Goal: Navigation & Orientation: Find specific page/section

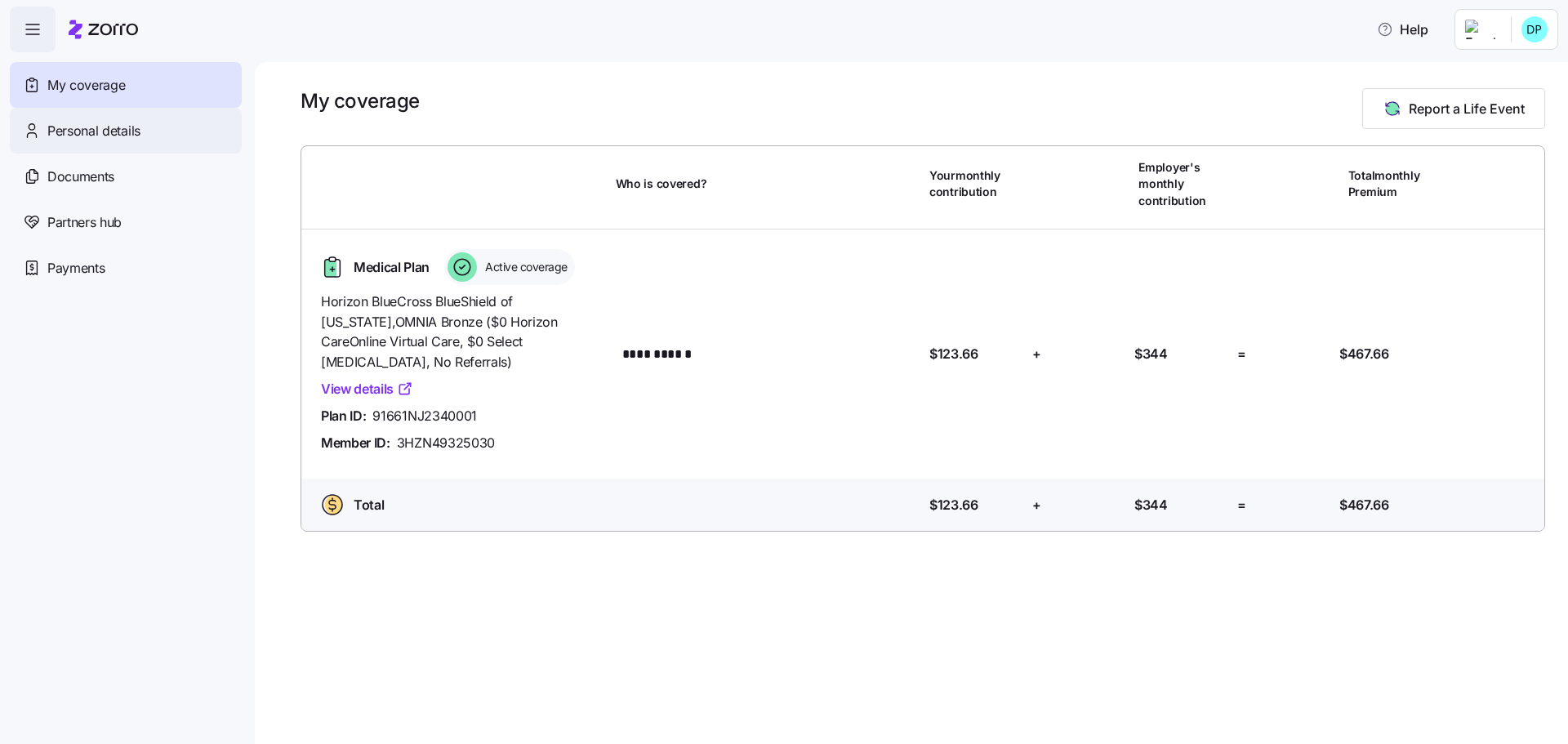
click at [94, 124] on span "Personal details" at bounding box center [94, 131] width 93 height 20
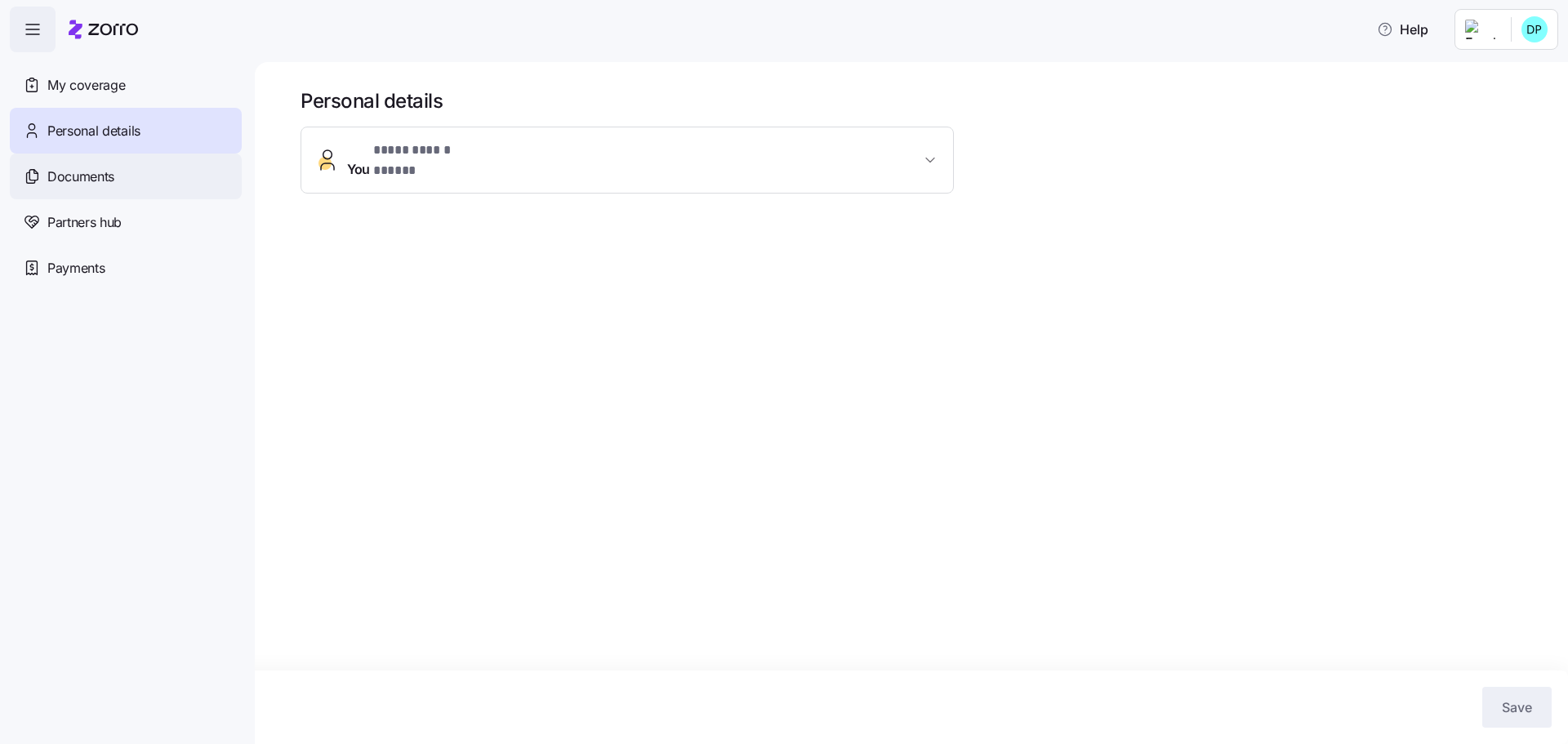
click at [84, 170] on span "Documents" at bounding box center [81, 177] width 67 height 20
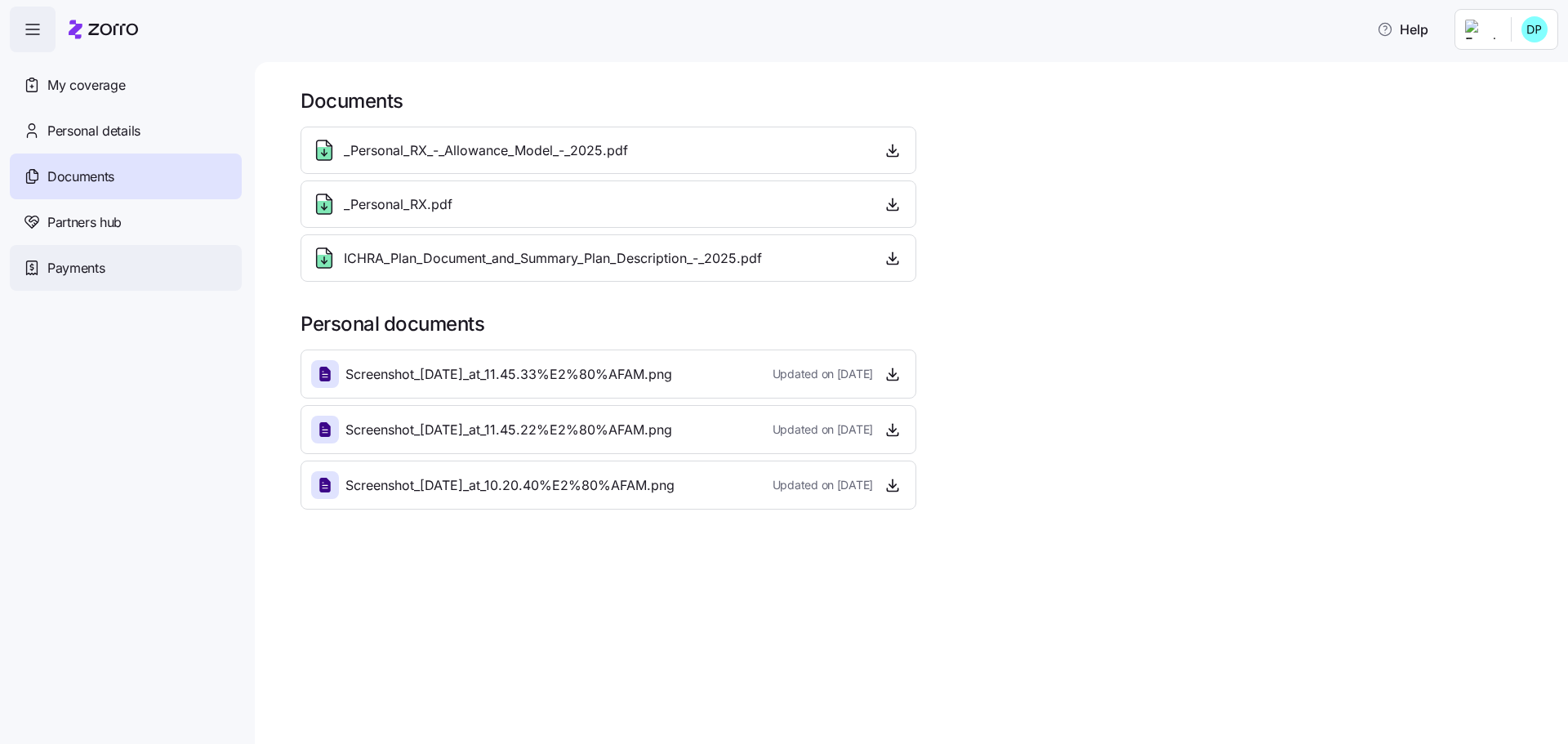
click at [91, 268] on span "Payments" at bounding box center [76, 268] width 57 height 20
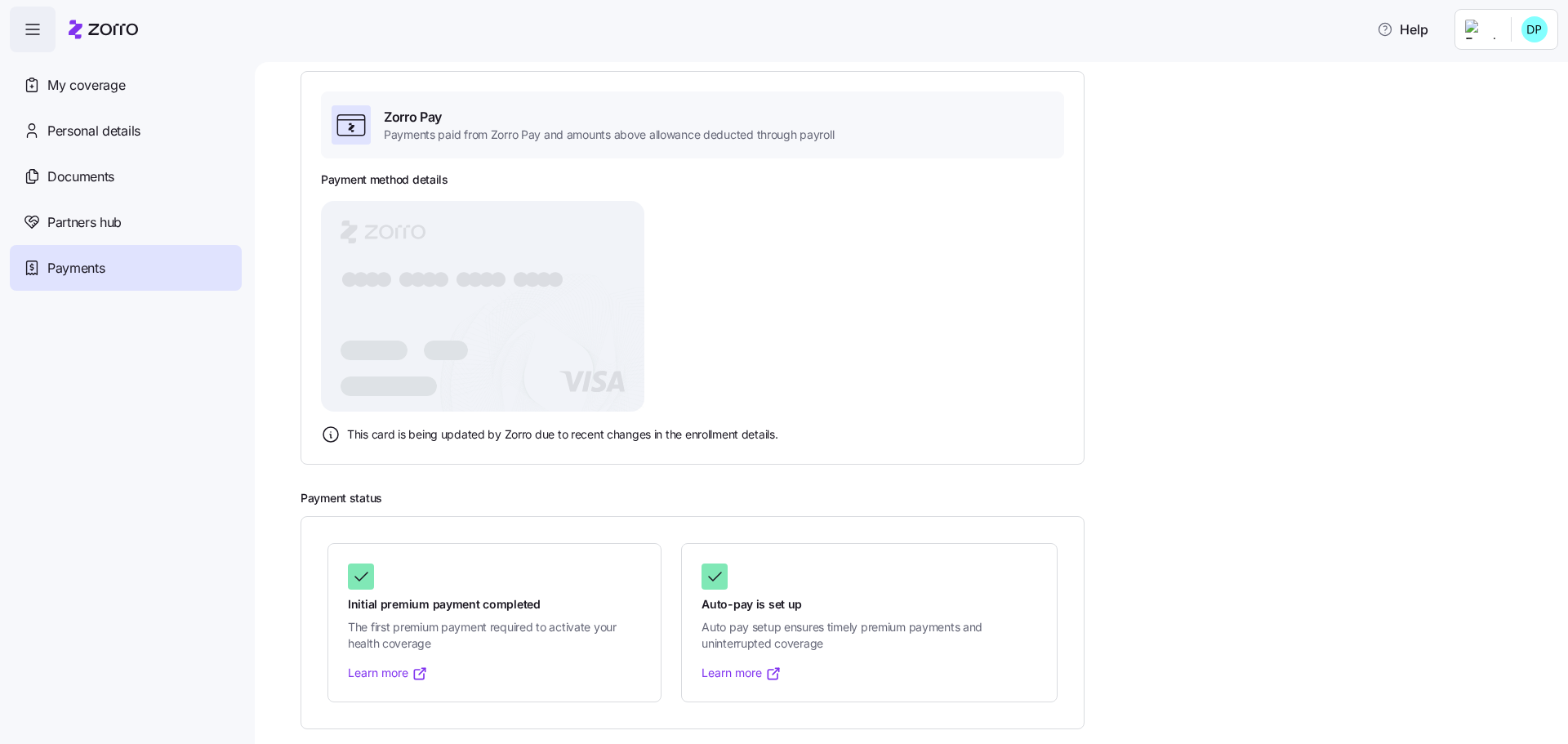
scroll to position [102, 0]
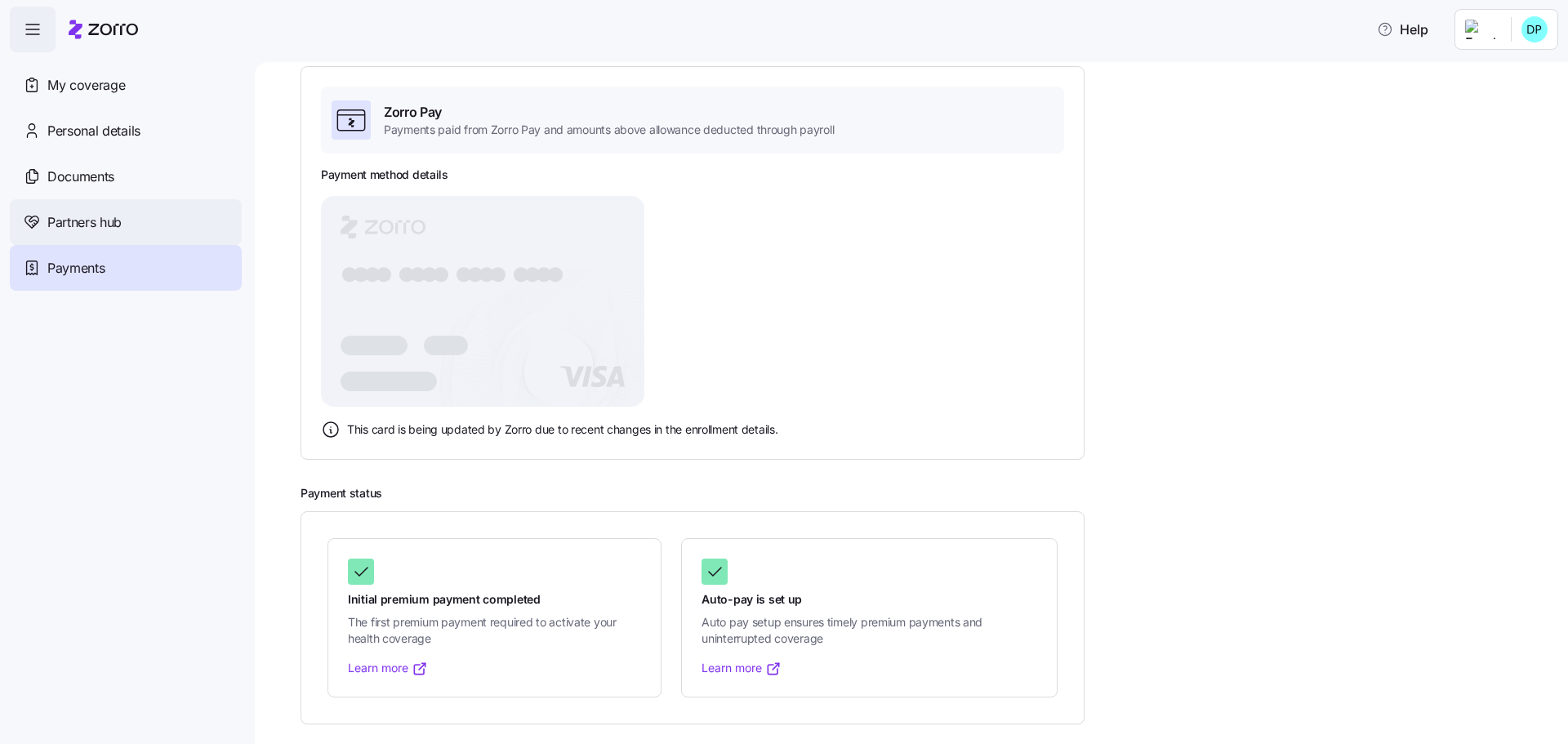
click at [106, 223] on span "Partners hub" at bounding box center [84, 223] width 74 height 20
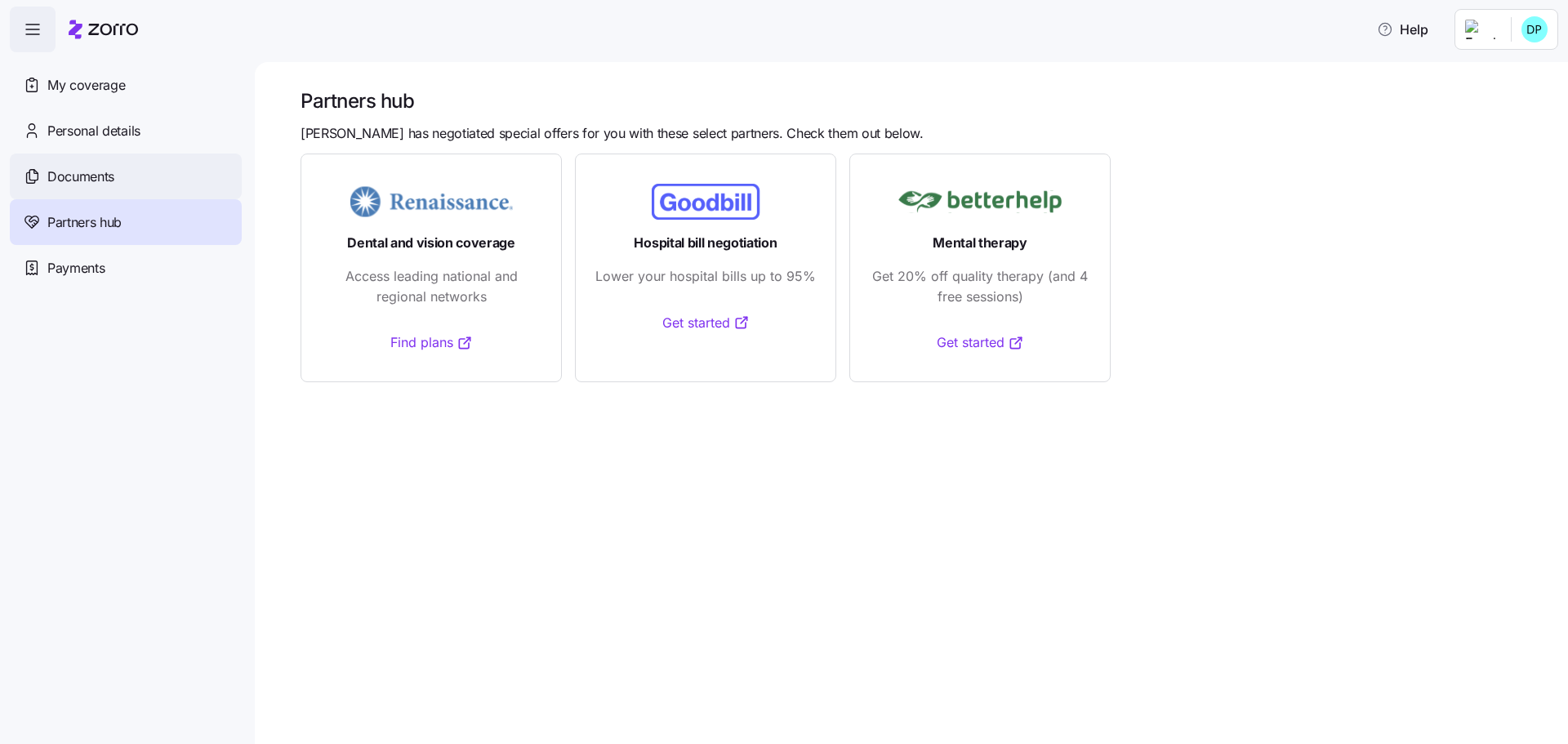
click at [73, 181] on span "Documents" at bounding box center [81, 177] width 67 height 20
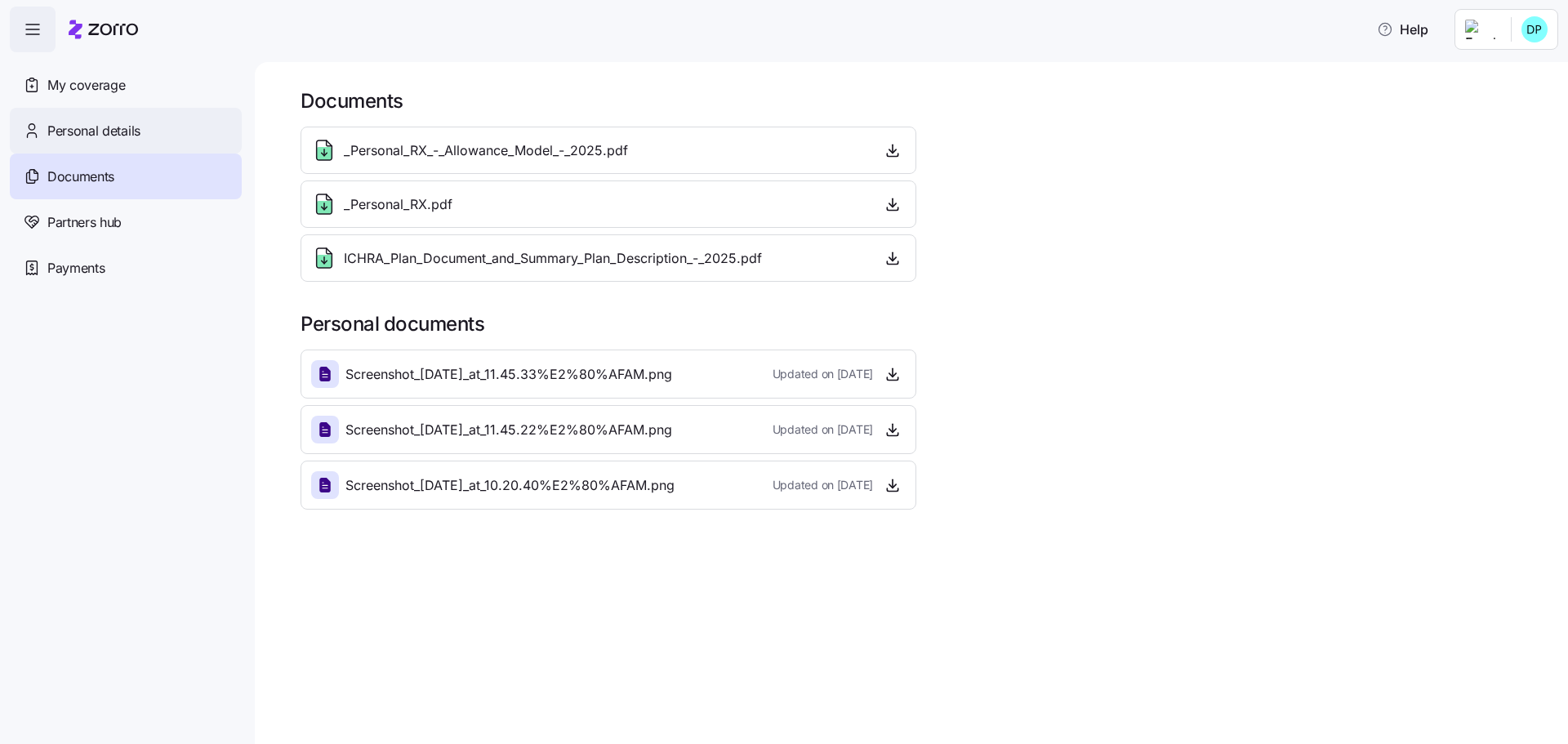
click at [83, 132] on span "Personal details" at bounding box center [94, 131] width 93 height 20
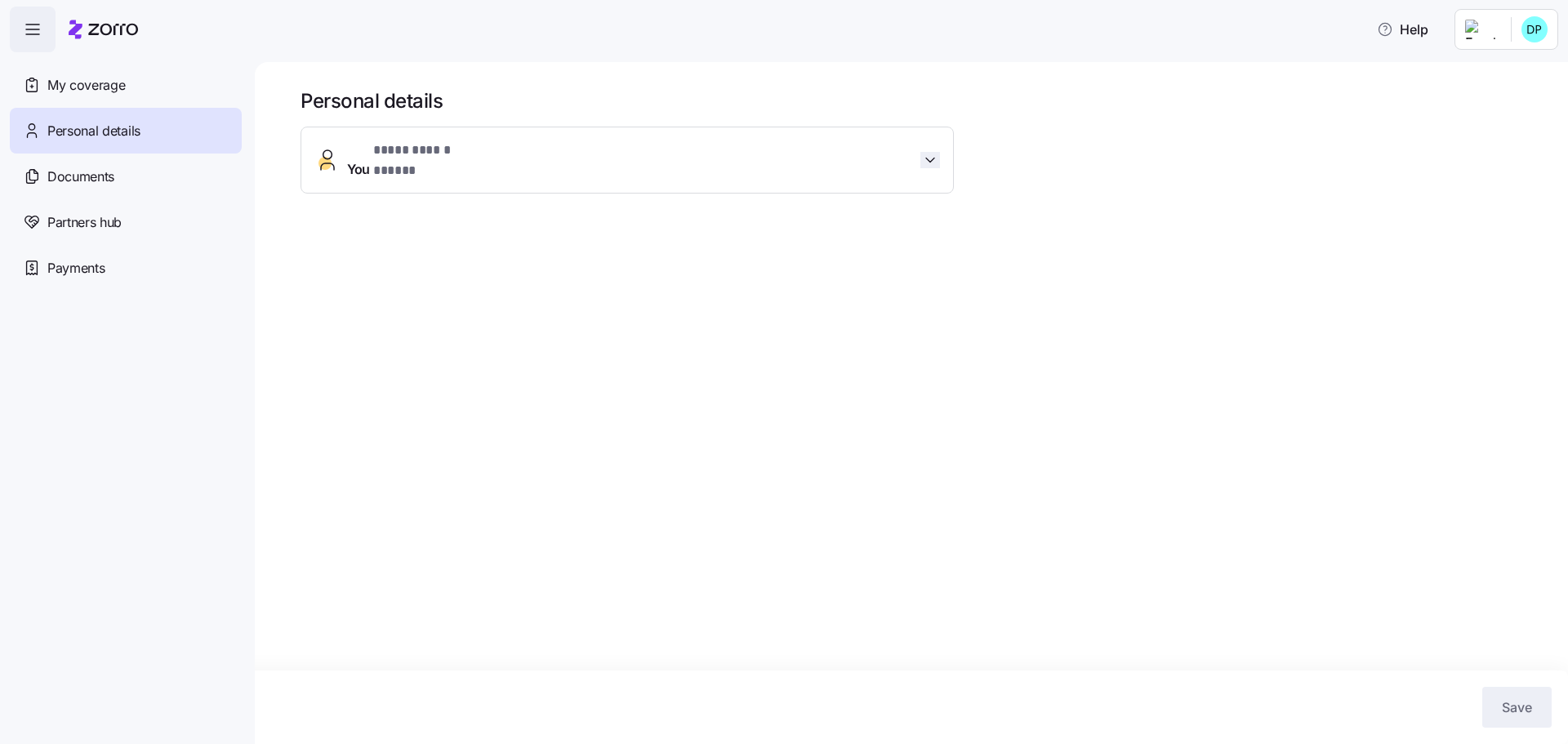
click at [931, 160] on icon "button" at bounding box center [931, 160] width 16 height 16
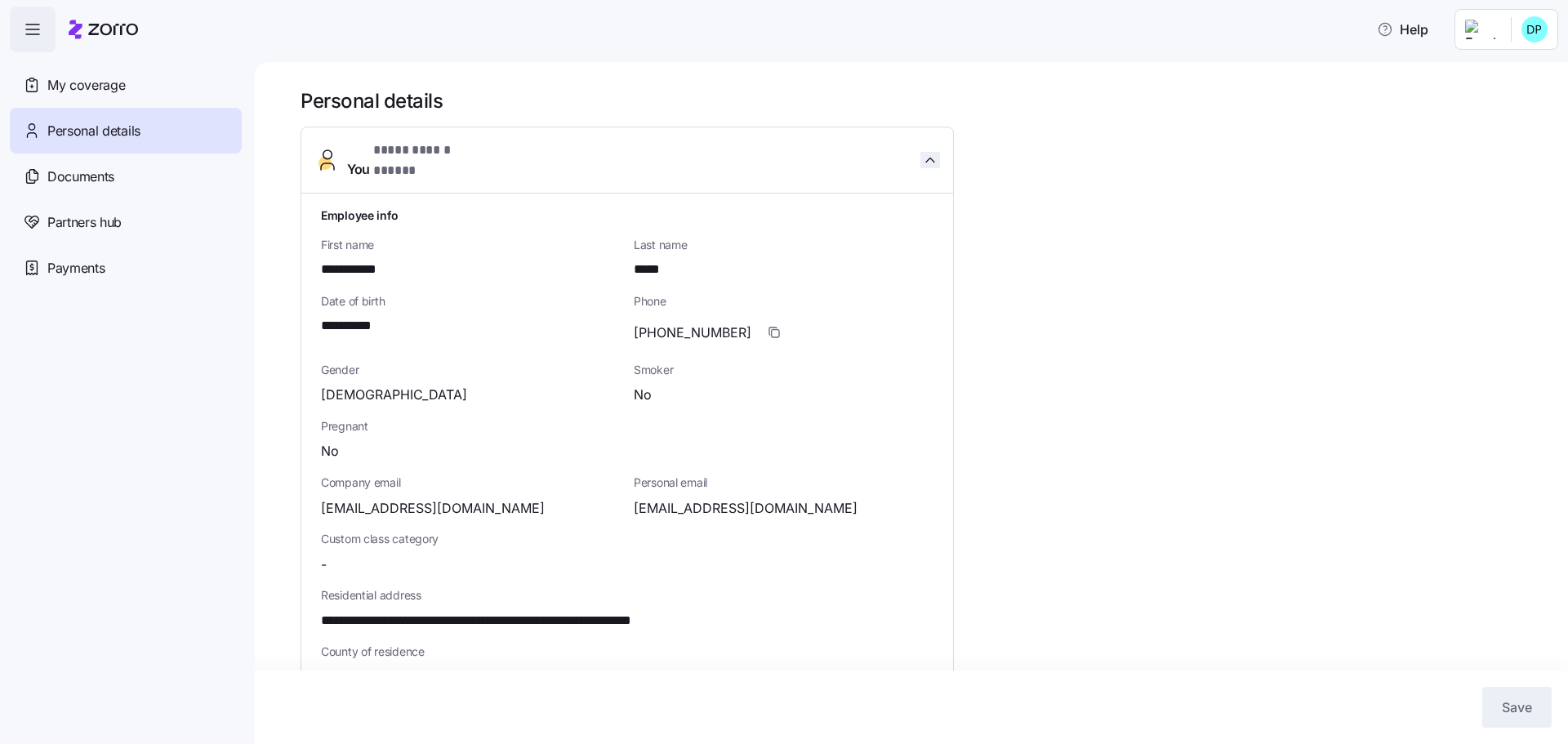
click at [931, 160] on icon "button" at bounding box center [931, 160] width 16 height 16
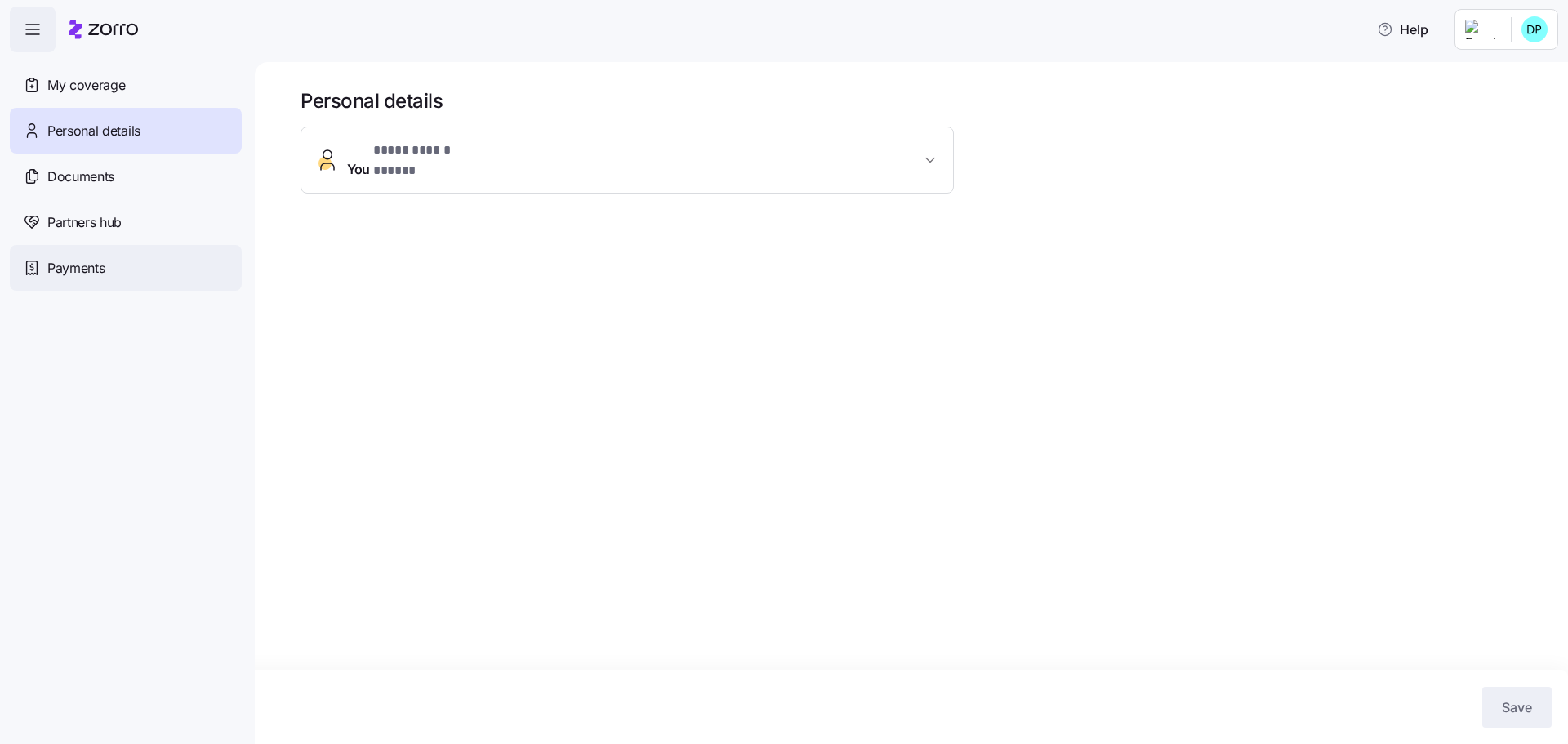
click at [81, 274] on span "Payments" at bounding box center [76, 268] width 57 height 20
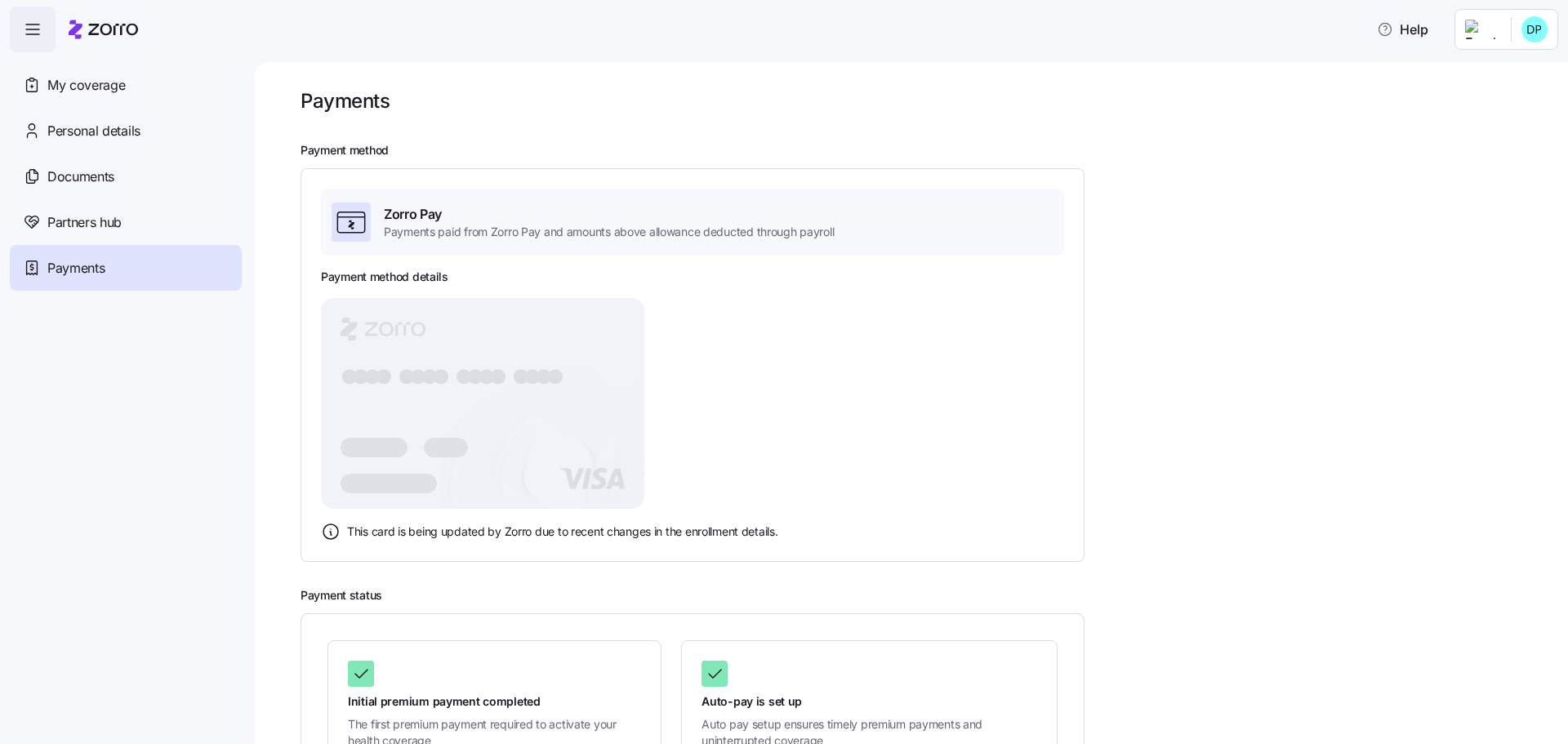
click at [332, 532] on icon at bounding box center [330, 531] width 19 height 19
click at [356, 218] on icon at bounding box center [352, 223] width 33 height 33
click at [672, 258] on div "Zorro Pay Payments paid from Zorro Pay and amounts above allowance deducted thr…" at bounding box center [691, 365] width 743 height 353
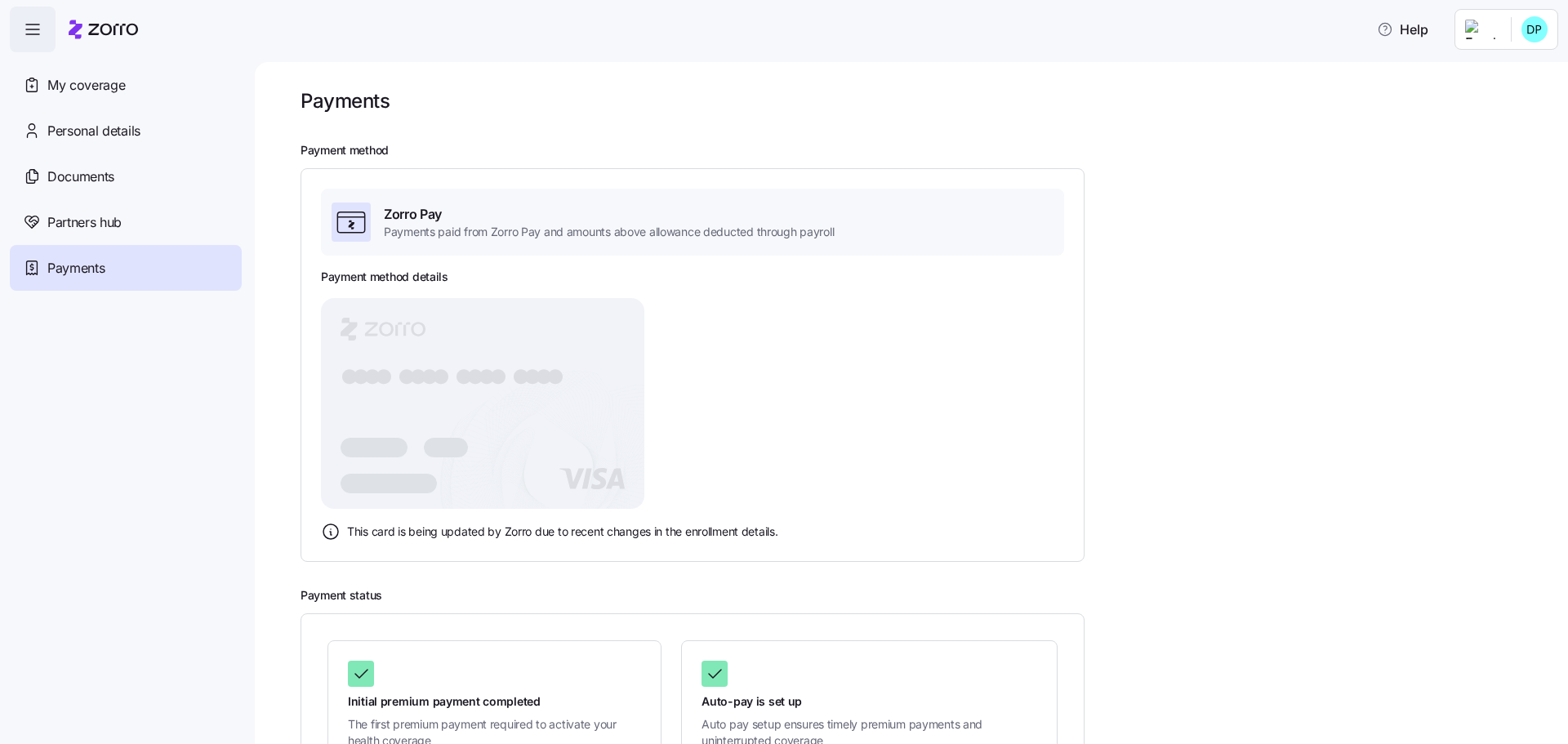
click at [29, 26] on icon "button" at bounding box center [32, 28] width 19 height 19
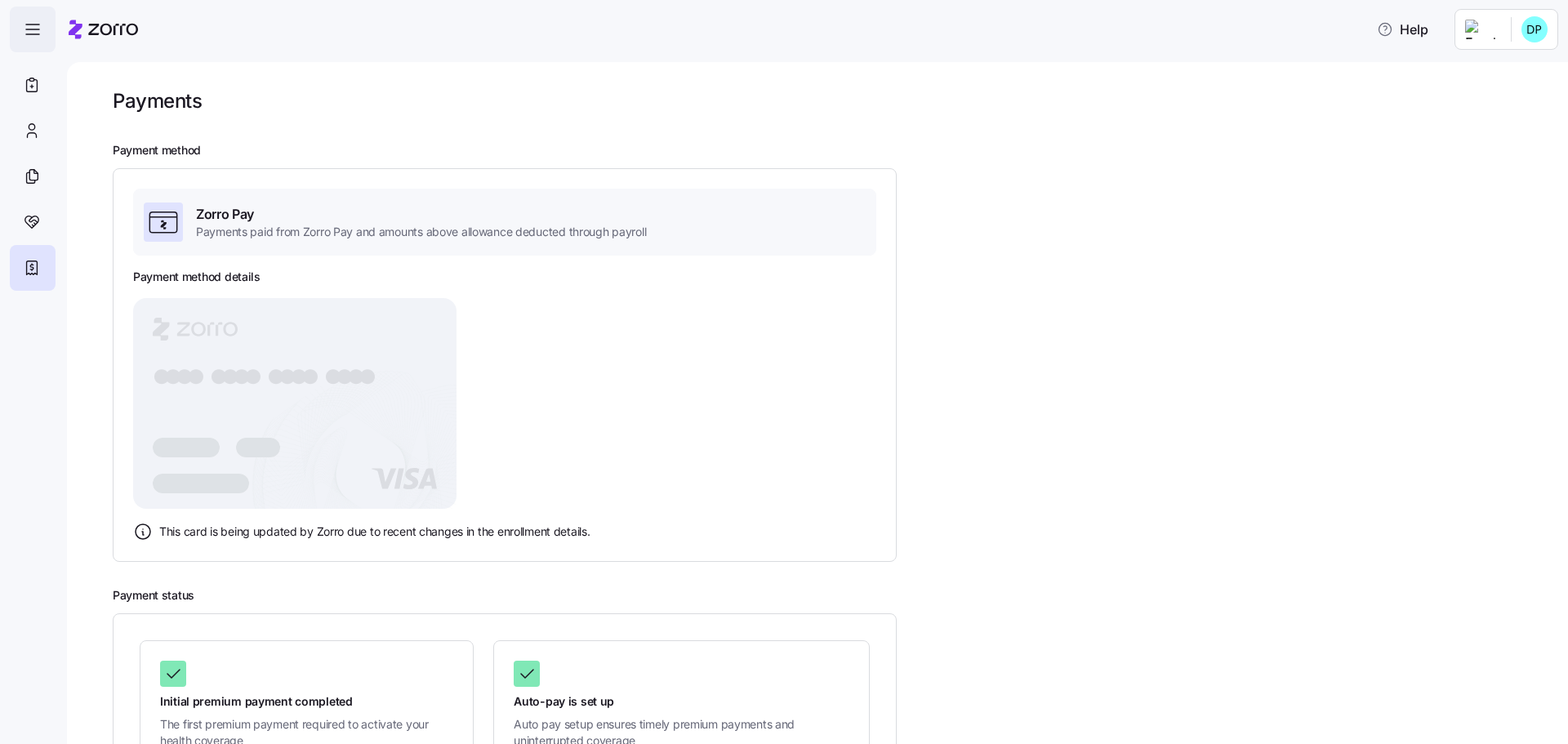
click at [29, 26] on icon "button" at bounding box center [32, 28] width 19 height 19
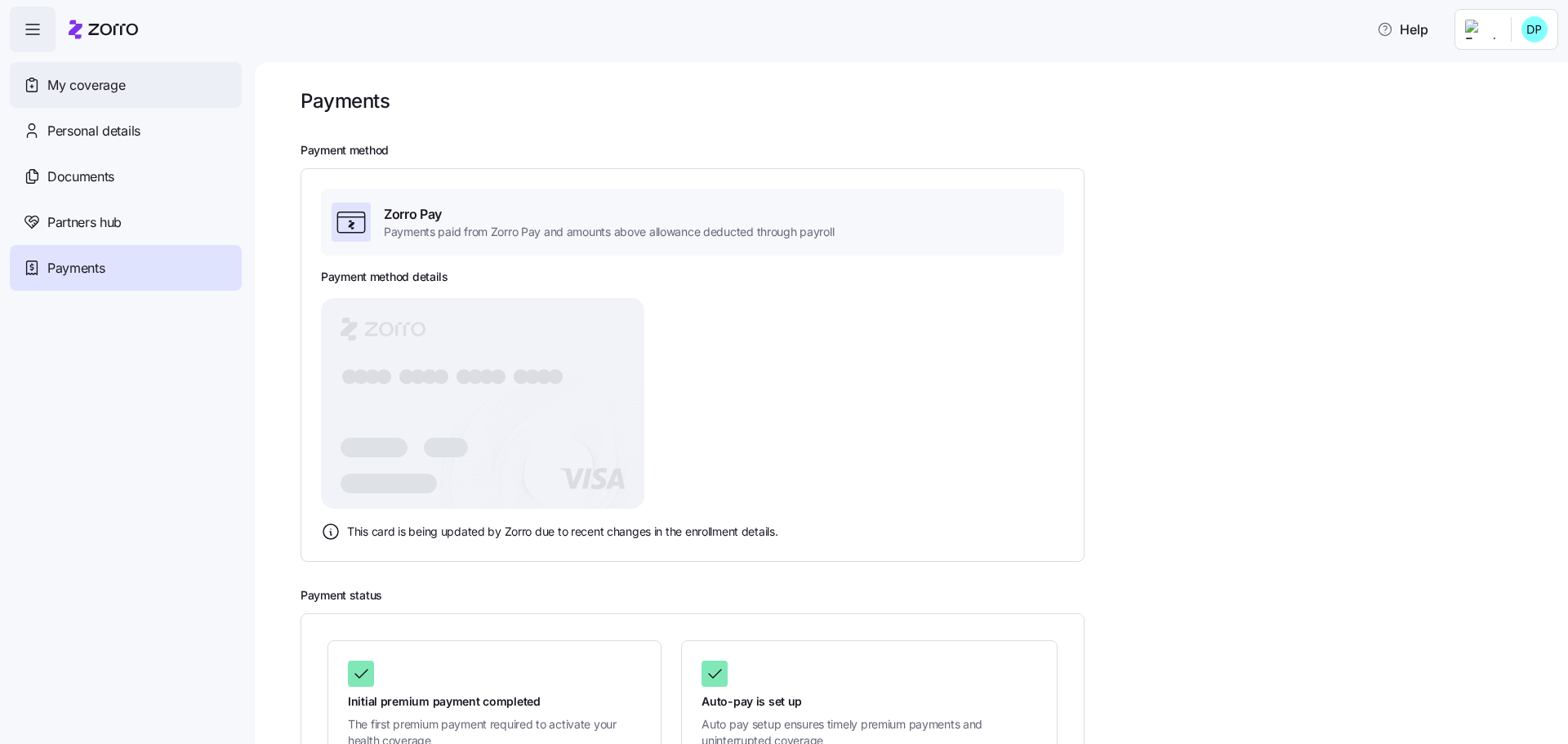
click at [75, 86] on span "My coverage" at bounding box center [86, 85] width 78 height 20
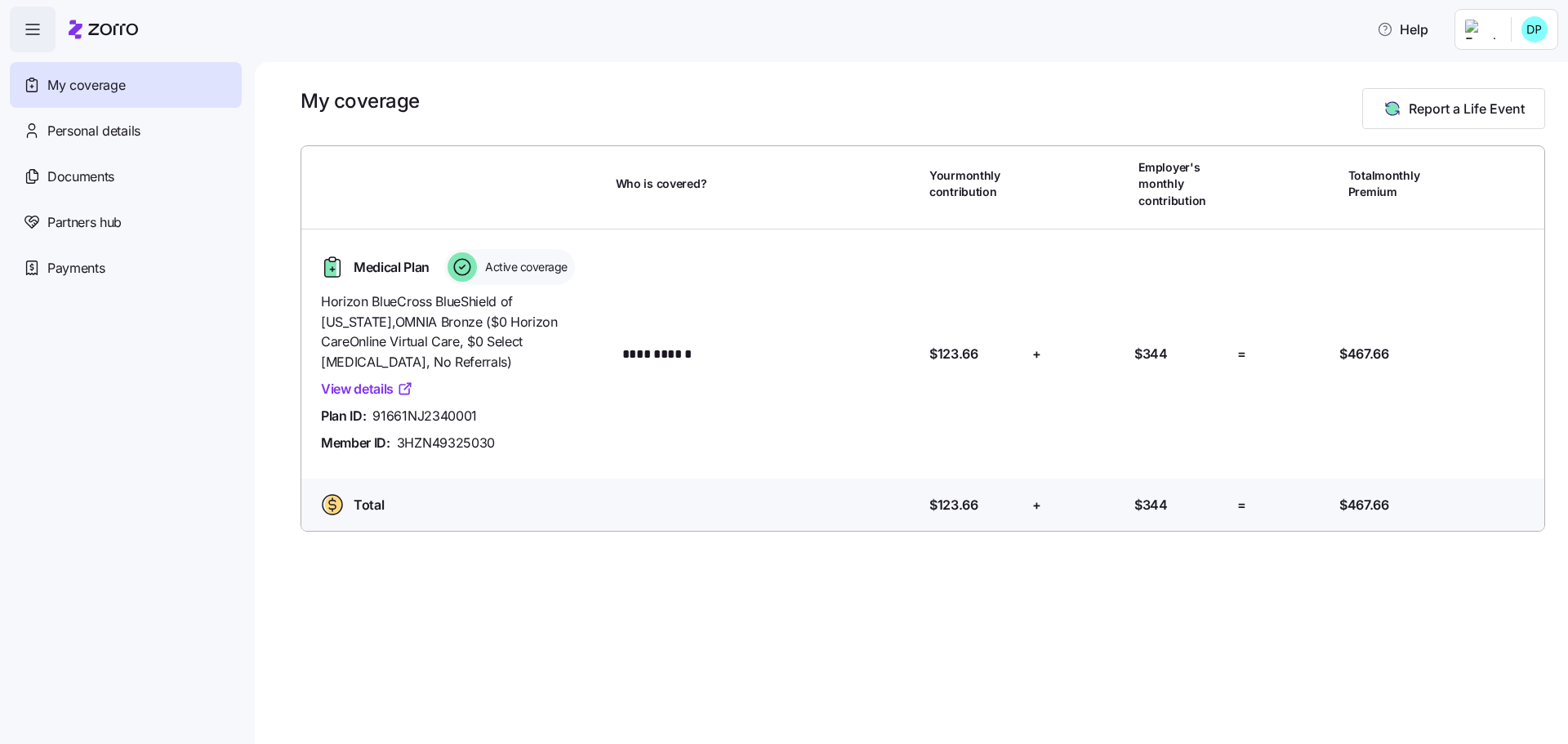
click at [1520, 27] on html "**********" at bounding box center [784, 367] width 1568 height 735
click at [1123, 60] on html "**********" at bounding box center [784, 367] width 1568 height 735
click at [80, 125] on span "Personal details" at bounding box center [94, 131] width 93 height 20
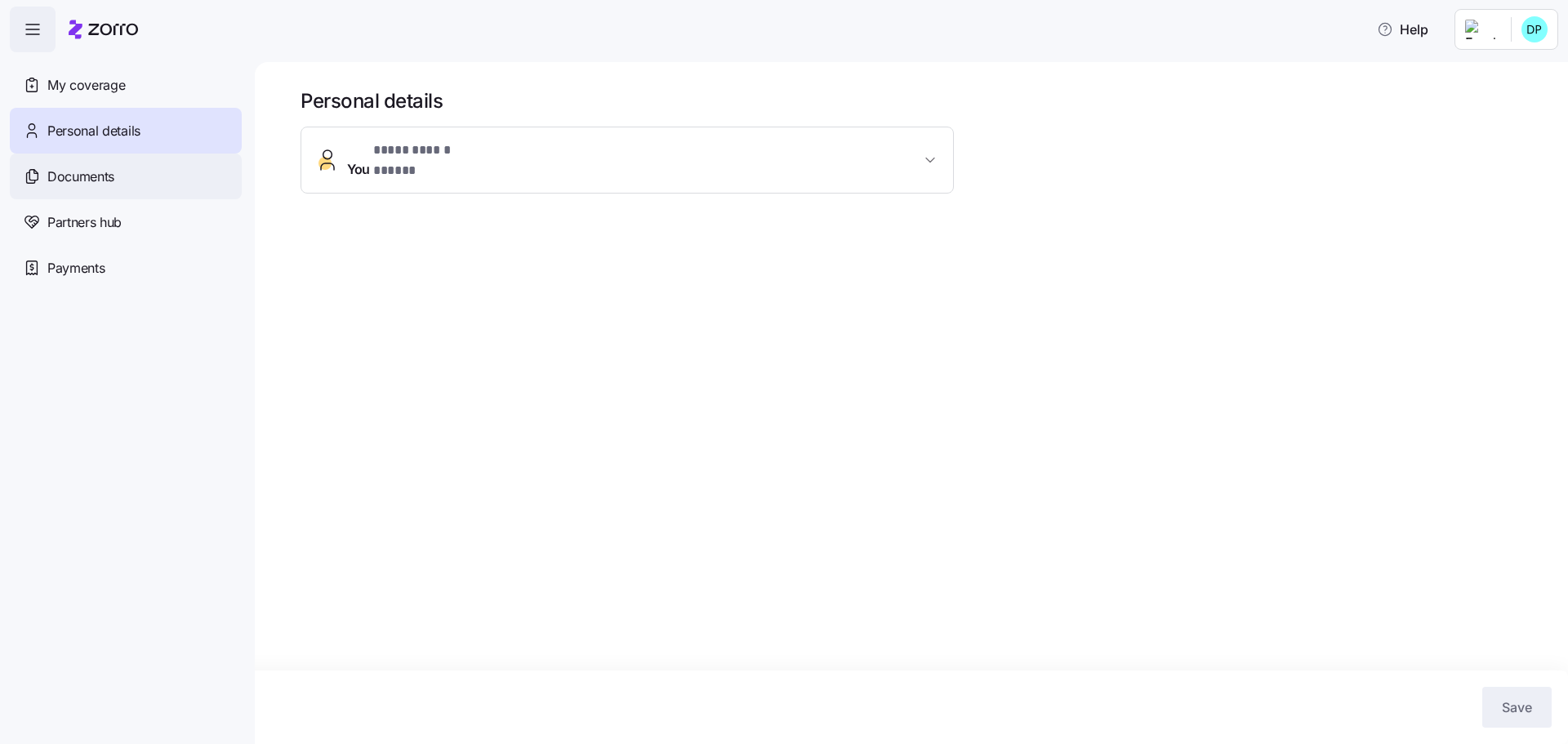
click at [80, 170] on span "Documents" at bounding box center [81, 177] width 67 height 20
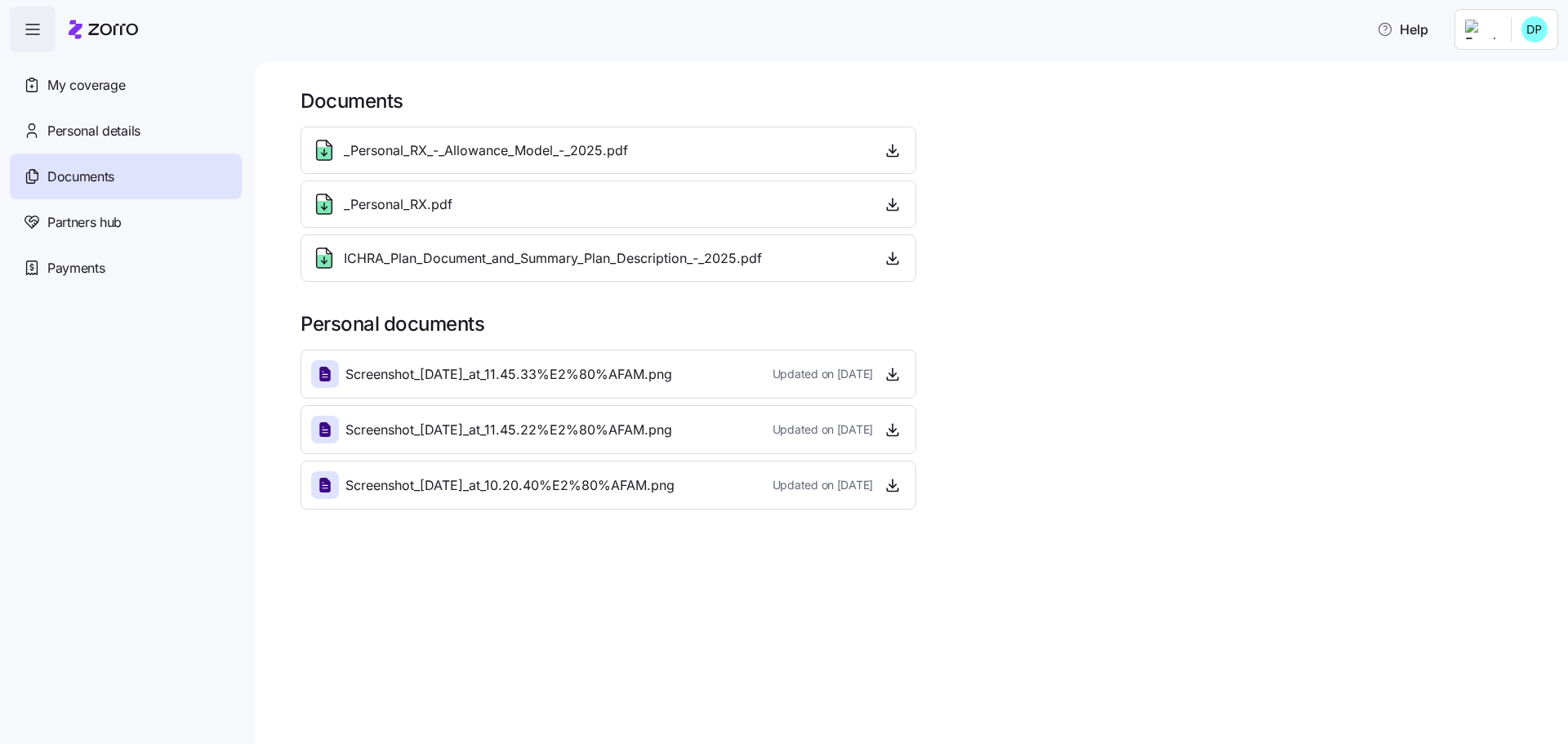
click at [87, 229] on span "Partners hub" at bounding box center [84, 223] width 74 height 20
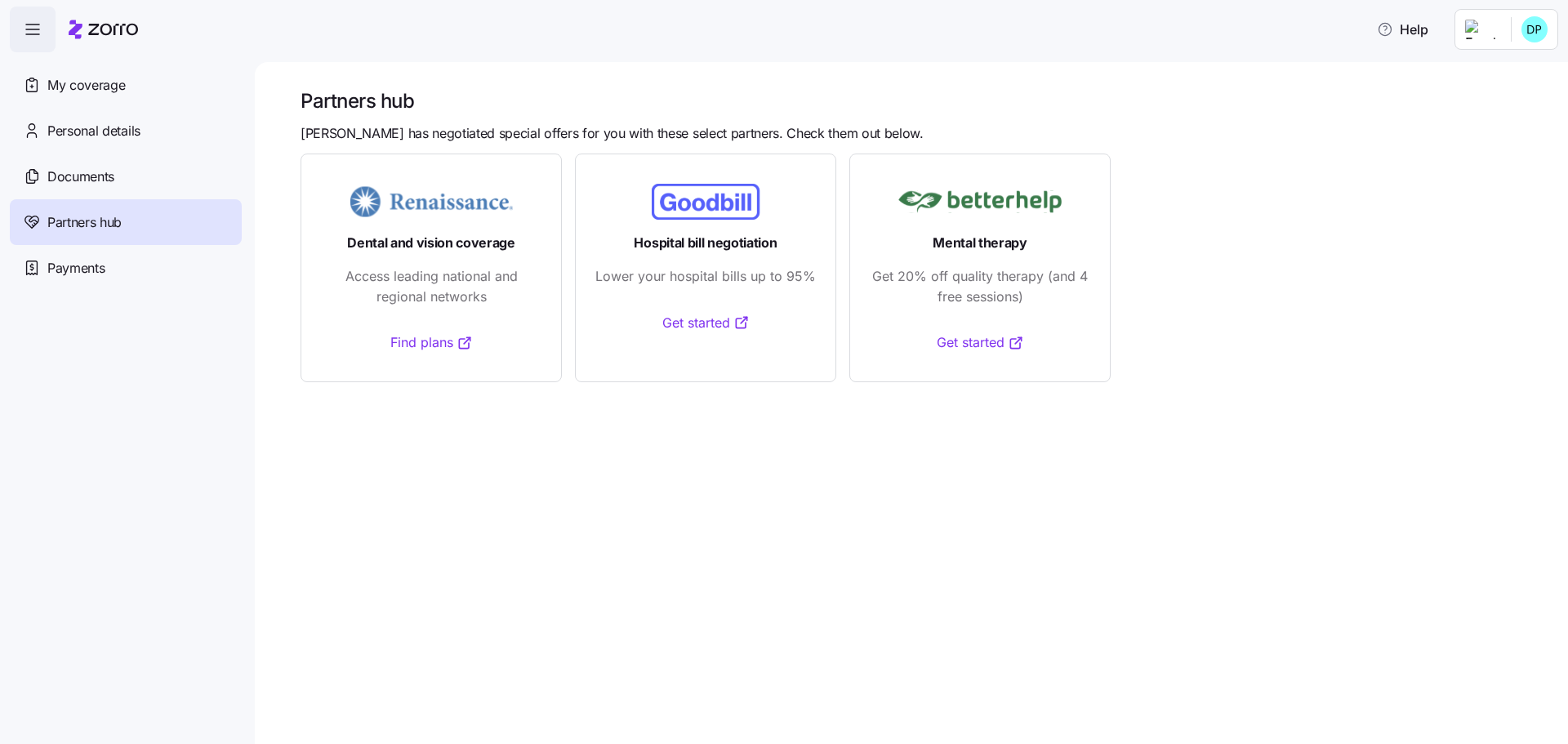
click at [86, 275] on span "Payments" at bounding box center [76, 268] width 57 height 20
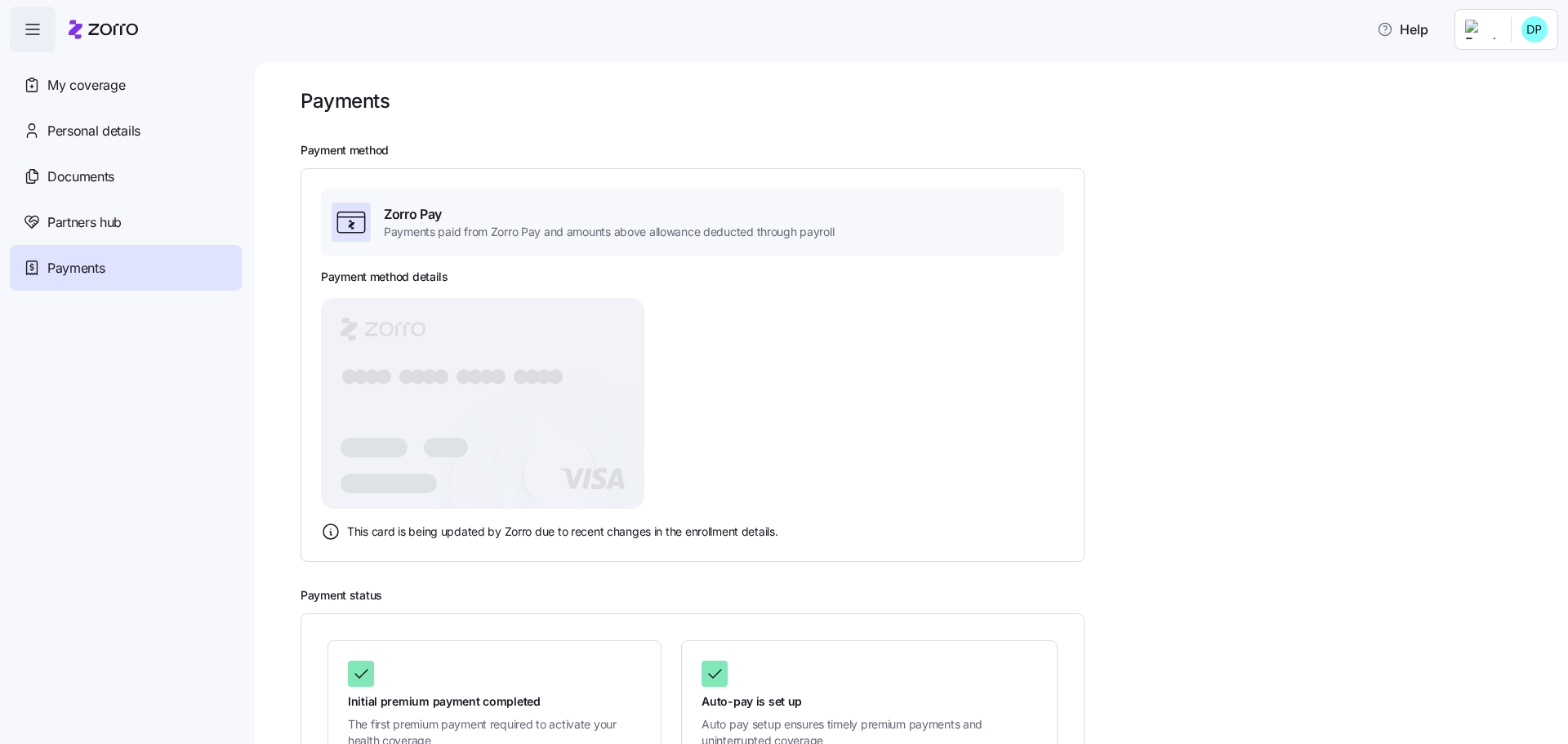
click at [1508, 23] on html "Help My coverage Personal details Documents Partners hub Payments Payments Paym…" at bounding box center [784, 367] width 1568 height 735
click at [1528, 102] on div "Log out" at bounding box center [1502, 100] width 99 height 27
